Goal: Answer question/provide support: Share knowledge or assist other users

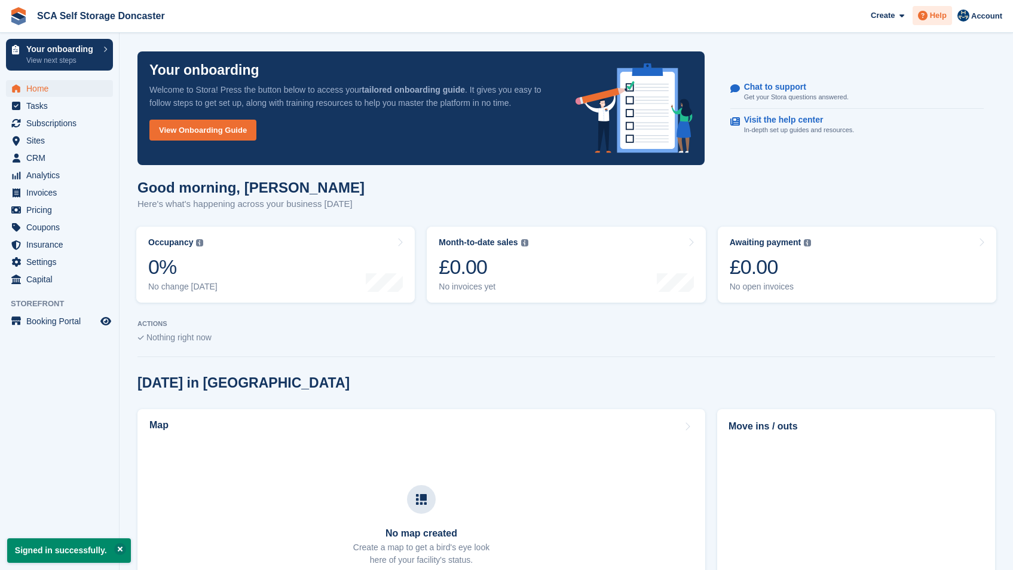
click at [942, 16] on span "Help" at bounding box center [938, 16] width 17 height 12
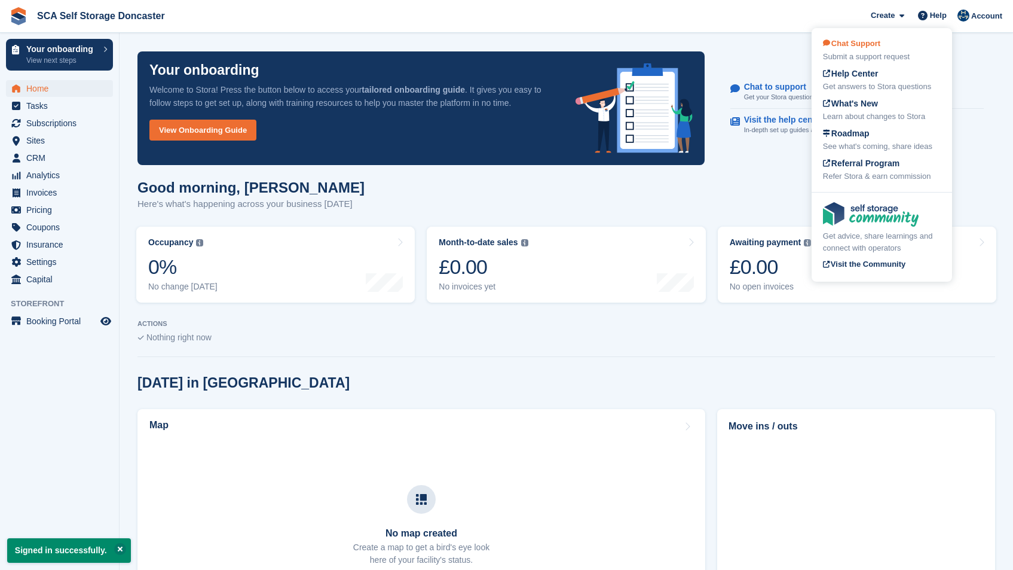
click at [907, 49] on div "Chat Support Submit a support request" at bounding box center [882, 50] width 118 height 25
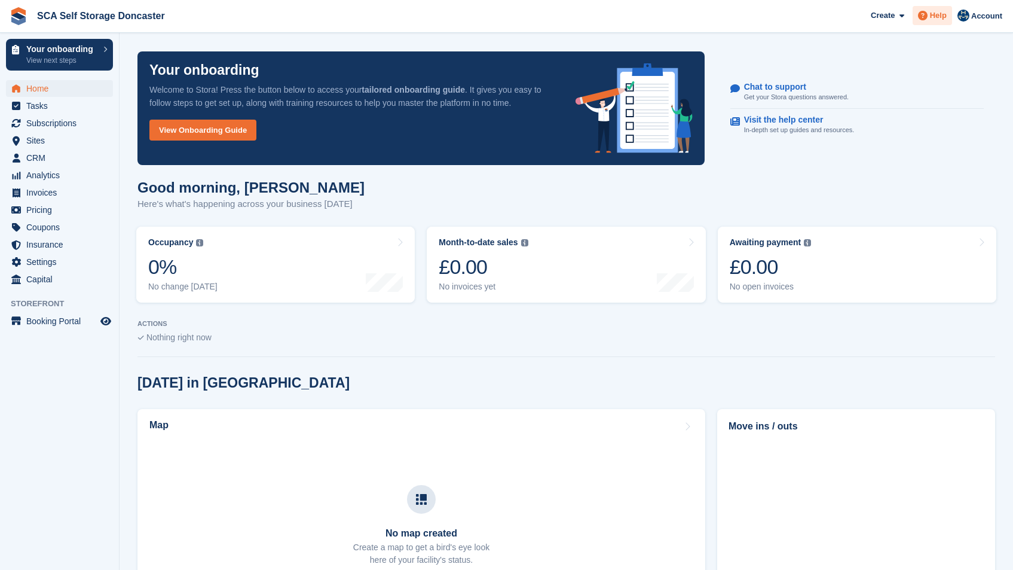
click at [938, 16] on span "Help" at bounding box center [938, 16] width 17 height 12
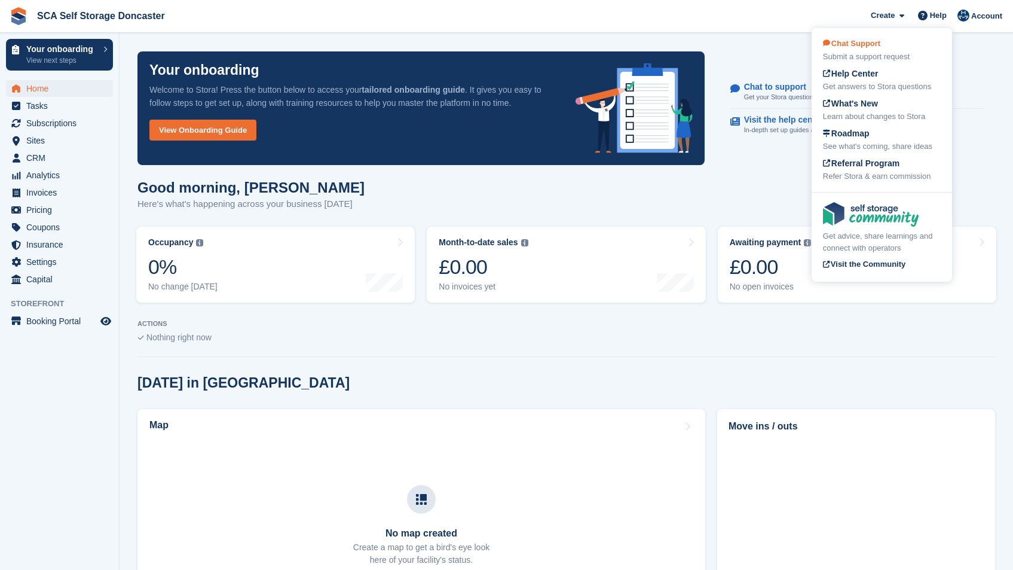
click at [877, 50] on div "Chat Support Submit a support request" at bounding box center [882, 50] width 118 height 25
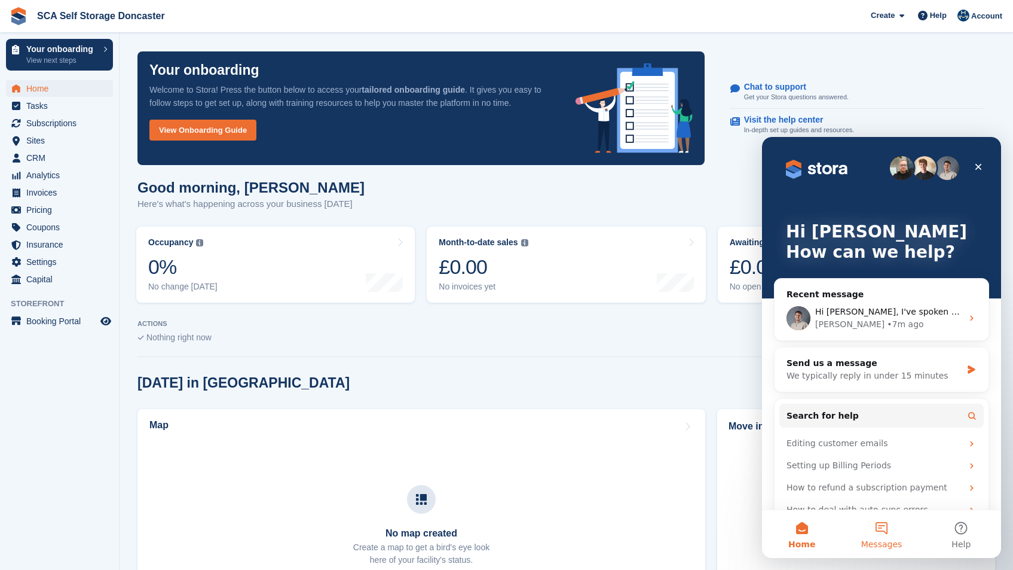
click at [879, 527] on button "Messages" at bounding box center [882, 534] width 80 height 48
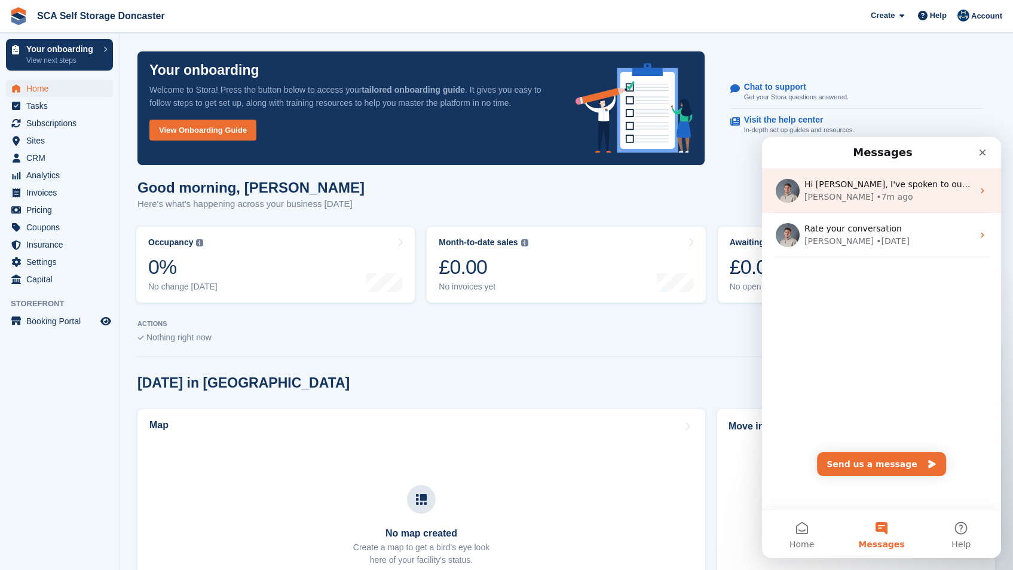
click at [897, 191] on div "Bradley • 7m ago" at bounding box center [889, 197] width 169 height 13
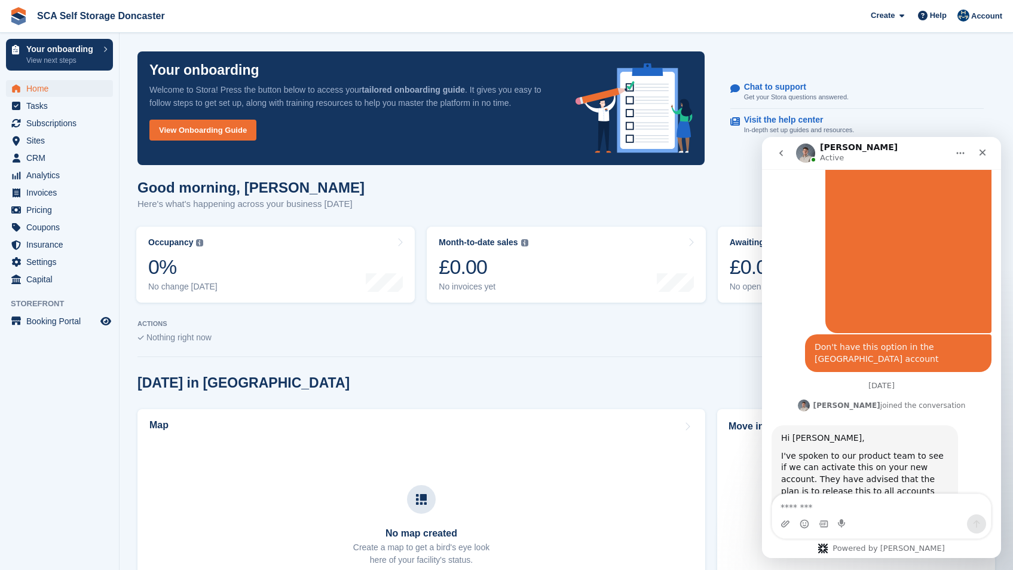
scroll to position [1572, 0]
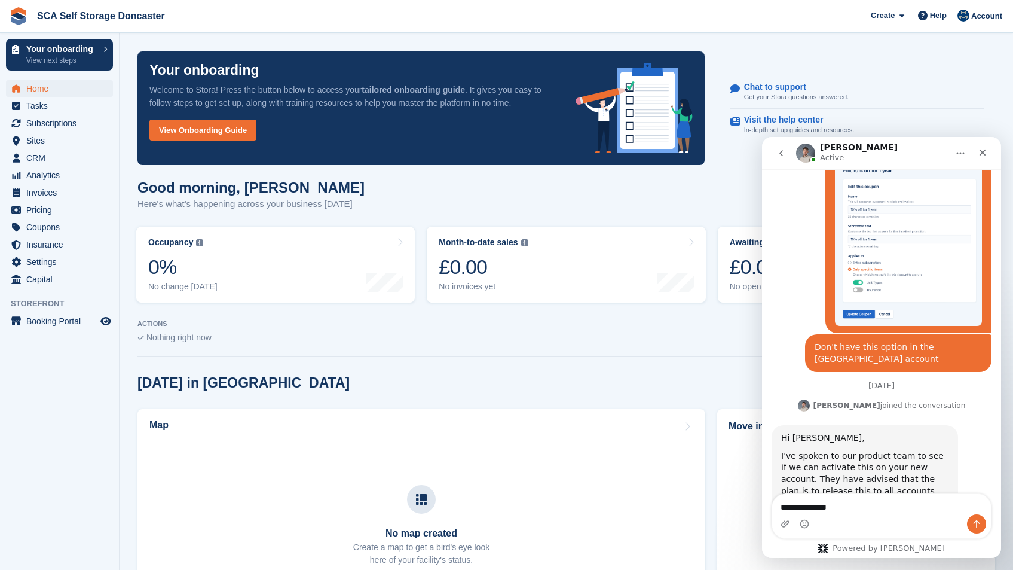
type textarea "**********"
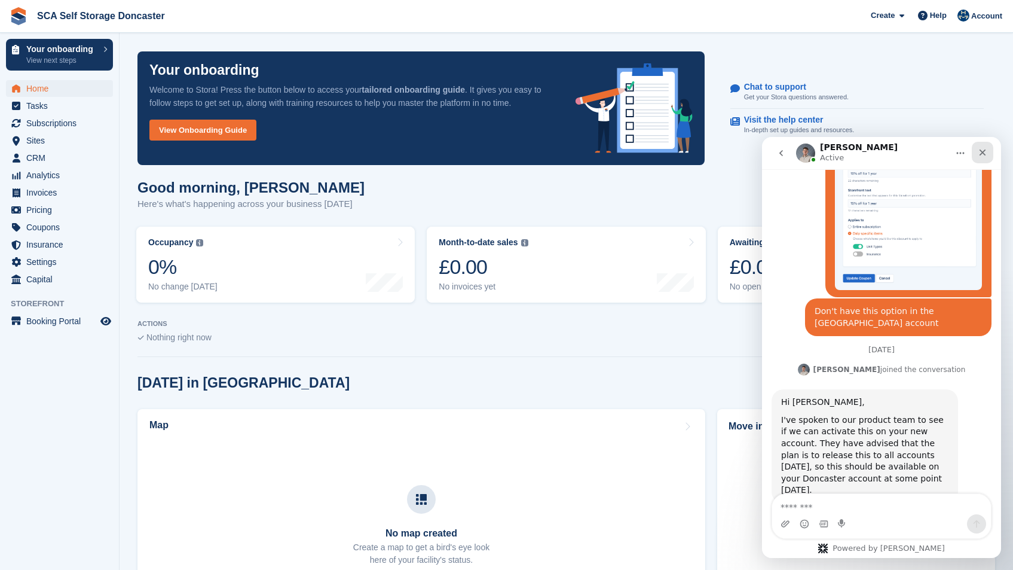
click at [981, 151] on icon "Close" at bounding box center [983, 152] width 7 height 7
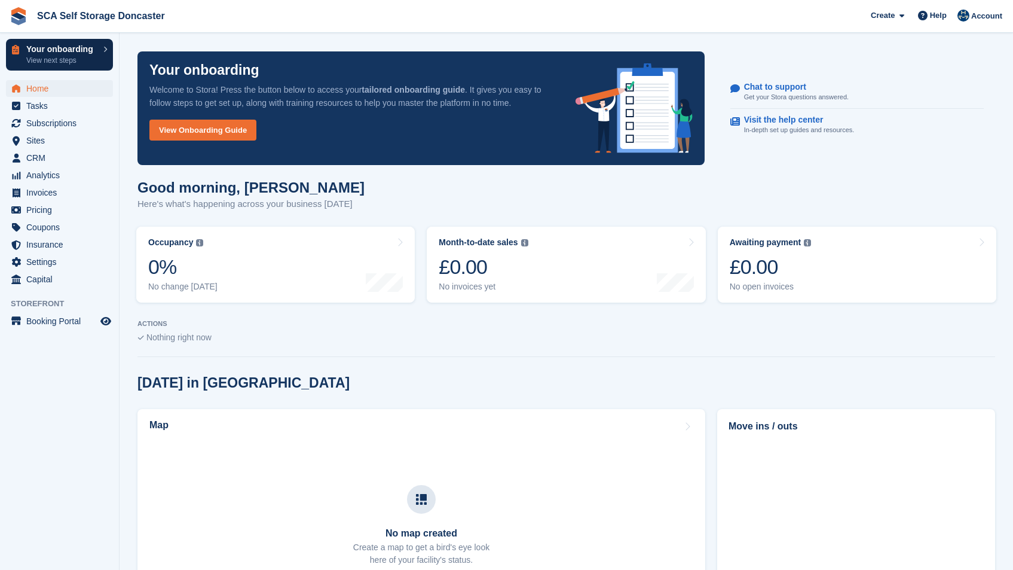
click at [74, 56] on p "View next steps" at bounding box center [61, 60] width 71 height 11
